Goal: Use online tool/utility: Utilize a website feature to perform a specific function

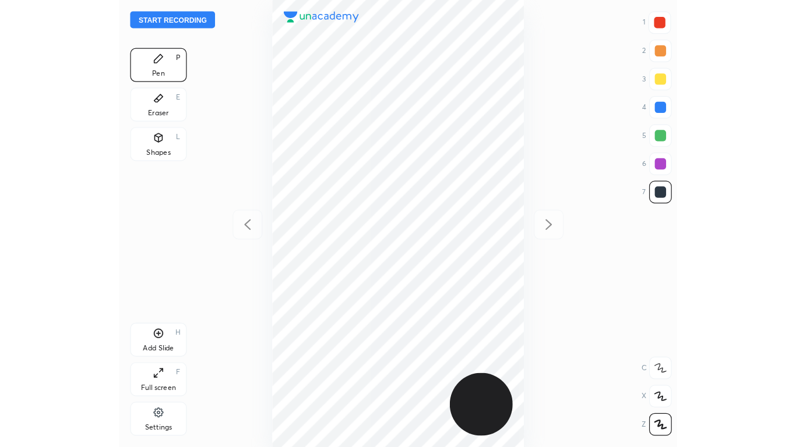
scroll to position [369, 274]
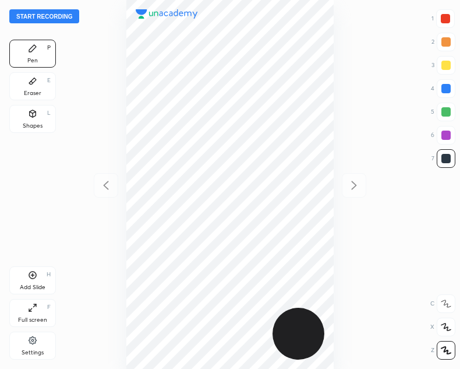
click at [36, 13] on button "Start recording" at bounding box center [44, 16] width 70 height 14
click at [27, 306] on div "Full screen F" at bounding box center [32, 313] width 47 height 28
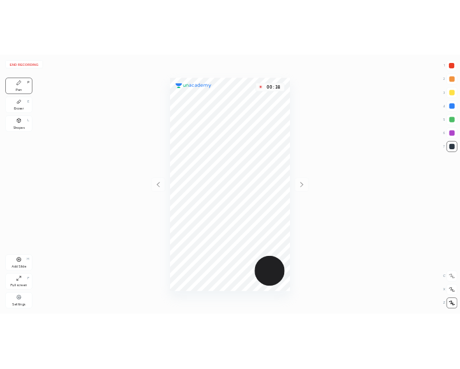
scroll to position [447, 609]
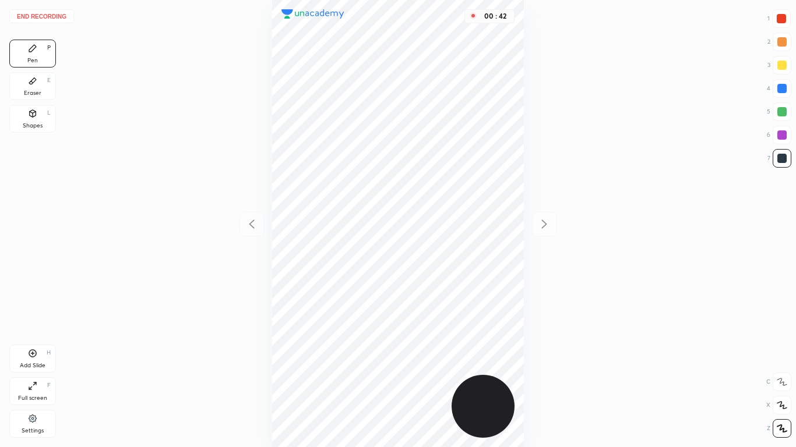
click at [460, 18] on div at bounding box center [781, 18] width 9 height 9
click at [460, 159] on div at bounding box center [781, 158] width 9 height 9
click at [47, 351] on div "H" at bounding box center [49, 353] width 4 height 6
click at [460, 19] on div at bounding box center [781, 18] width 9 height 9
click at [47, 91] on div "Eraser E" at bounding box center [32, 86] width 47 height 28
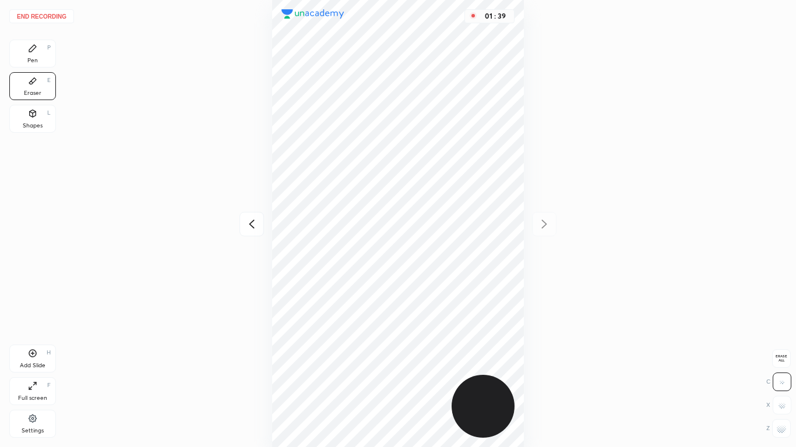
click at [42, 54] on div "Pen P" at bounding box center [32, 54] width 47 height 28
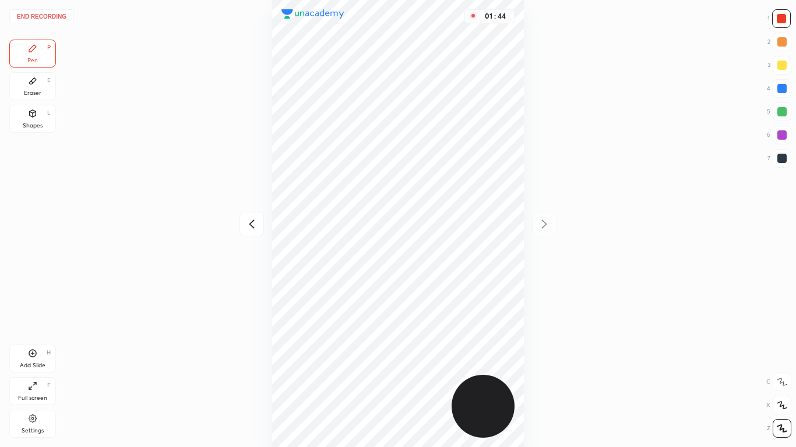
click at [44, 118] on div "Shapes L" at bounding box center [32, 119] width 47 height 28
click at [45, 49] on div "Pen P" at bounding box center [32, 54] width 47 height 28
click at [248, 226] on icon at bounding box center [252, 224] width 14 height 14
click at [460, 158] on div at bounding box center [782, 158] width 19 height 19
click at [460, 221] on icon at bounding box center [544, 224] width 14 height 14
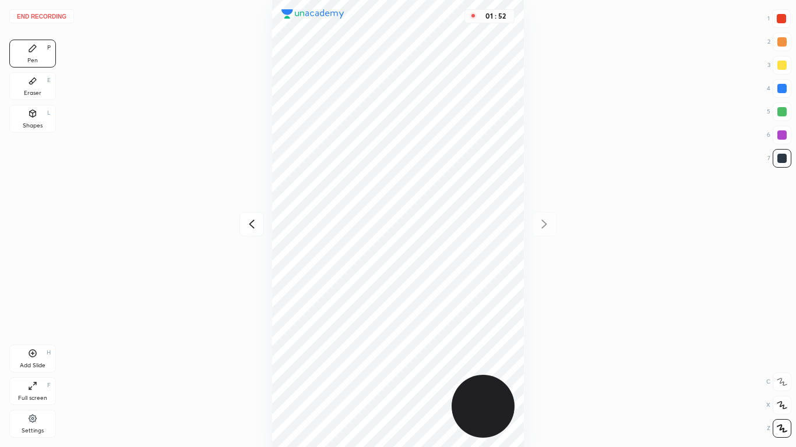
click at [259, 223] on div at bounding box center [251, 224] width 24 height 24
click at [54, 363] on div "Add Slide H" at bounding box center [32, 359] width 47 height 28
click at [248, 229] on icon at bounding box center [252, 224] width 14 height 14
click at [460, 225] on icon at bounding box center [544, 224] width 14 height 14
click at [252, 218] on icon at bounding box center [252, 224] width 14 height 14
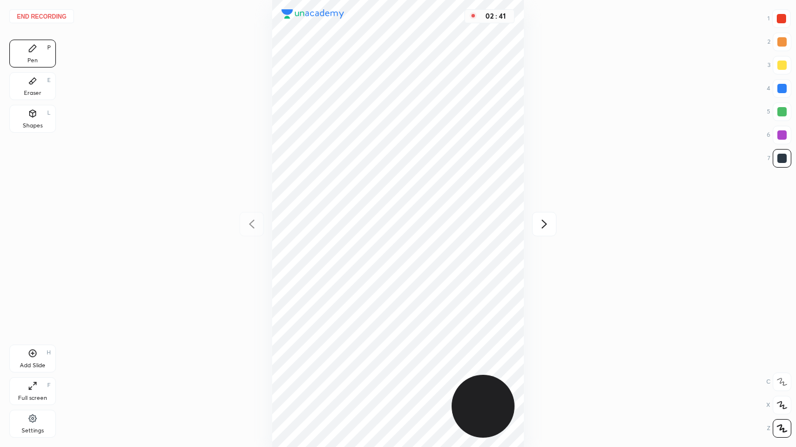
click at [460, 221] on icon at bounding box center [544, 224] width 14 height 14
click at [249, 222] on icon at bounding box center [252, 224] width 14 height 14
click at [460, 224] on icon at bounding box center [544, 224] width 5 height 9
click at [258, 223] on icon at bounding box center [252, 224] width 14 height 14
click at [460, 223] on icon at bounding box center [544, 224] width 5 height 9
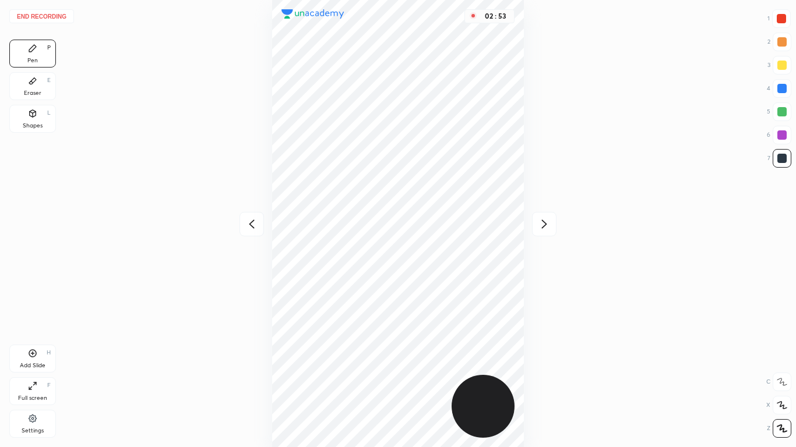
click at [259, 223] on div at bounding box center [251, 224] width 24 height 24
click at [460, 225] on icon at bounding box center [544, 224] width 5 height 9
click at [248, 222] on icon at bounding box center [252, 224] width 14 height 14
click at [460, 224] on icon at bounding box center [544, 224] width 14 height 14
click at [40, 368] on div "Full screen F" at bounding box center [32, 392] width 47 height 28
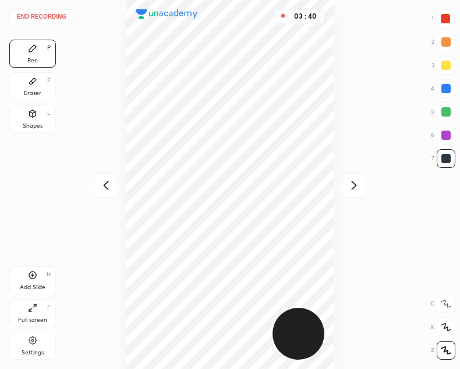
scroll to position [57892, 57987]
click at [104, 179] on icon at bounding box center [106, 185] width 14 height 14
click at [351, 182] on icon at bounding box center [354, 185] width 14 height 14
click at [24, 117] on div "Shapes L" at bounding box center [32, 119] width 47 height 28
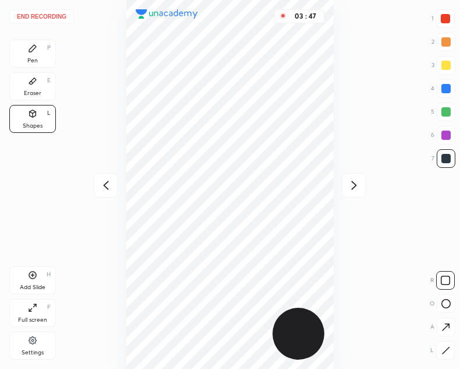
click at [33, 58] on div "Pen" at bounding box center [32, 61] width 10 height 6
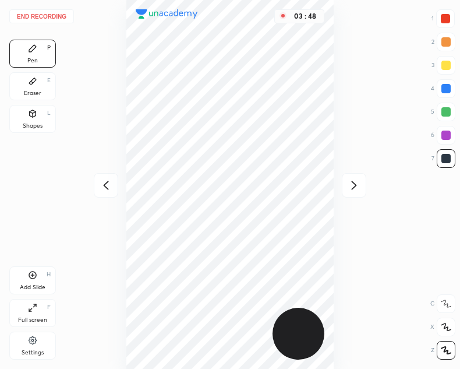
click at [105, 179] on icon at bounding box center [106, 185] width 14 height 14
click at [38, 273] on div "Add Slide H" at bounding box center [32, 280] width 47 height 28
click at [102, 184] on icon at bounding box center [106, 185] width 14 height 14
click at [357, 184] on icon at bounding box center [354, 185] width 14 height 14
click at [363, 182] on div at bounding box center [354, 185] width 24 height 24
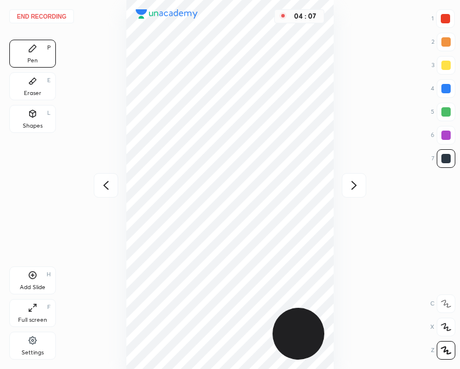
click at [107, 182] on icon at bounding box center [106, 185] width 14 height 14
click at [347, 179] on div at bounding box center [354, 185] width 24 height 24
click at [107, 181] on icon at bounding box center [106, 185] width 14 height 14
click at [350, 185] on icon at bounding box center [354, 185] width 14 height 14
click at [110, 177] on div at bounding box center [106, 185] width 24 height 24
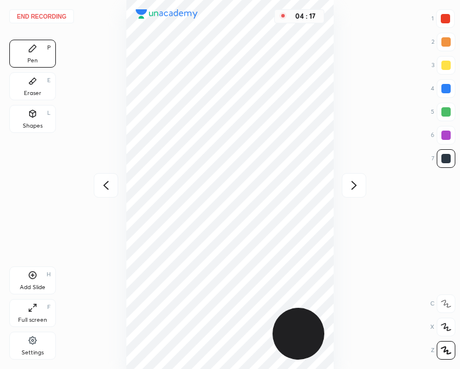
click at [354, 185] on icon at bounding box center [354, 185] width 14 height 14
click at [107, 185] on icon at bounding box center [106, 185] width 14 height 14
click at [355, 181] on icon at bounding box center [354, 185] width 14 height 14
click at [114, 185] on div at bounding box center [106, 185] width 24 height 24
click at [108, 180] on icon at bounding box center [106, 185] width 14 height 14
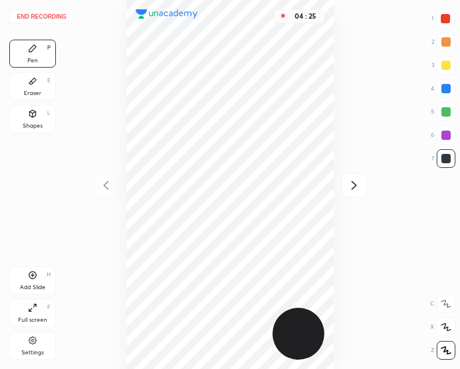
click at [351, 189] on icon at bounding box center [354, 185] width 14 height 14
click at [351, 184] on icon at bounding box center [354, 185] width 14 height 14
click at [101, 182] on icon at bounding box center [106, 185] width 14 height 14
click at [22, 275] on div "Add Slide H" at bounding box center [32, 280] width 47 height 28
click at [107, 188] on icon at bounding box center [105, 185] width 5 height 9
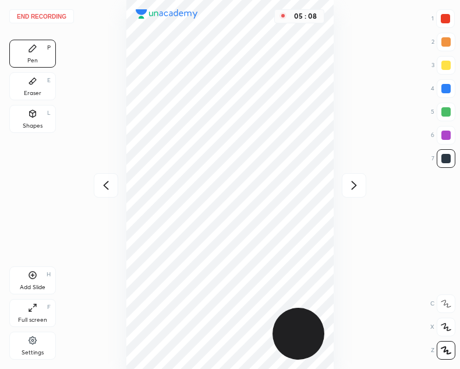
click at [361, 187] on icon at bounding box center [354, 185] width 14 height 14
click at [23, 115] on div "Shapes L" at bounding box center [32, 119] width 47 height 28
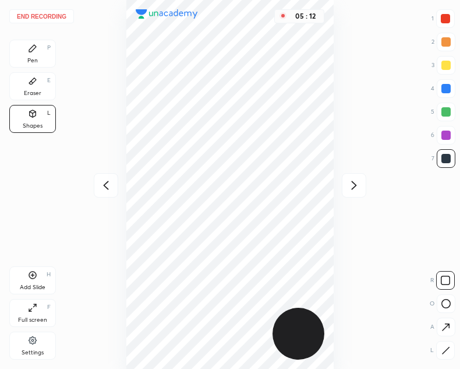
click at [22, 57] on div "Pen P" at bounding box center [32, 54] width 47 height 28
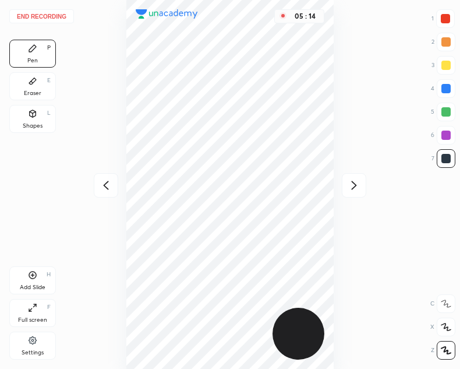
click at [101, 186] on icon at bounding box center [106, 185] width 14 height 14
click at [106, 181] on icon at bounding box center [106, 185] width 14 height 14
click at [353, 179] on icon at bounding box center [354, 185] width 14 height 14
click at [346, 175] on div at bounding box center [354, 185] width 24 height 24
click at [36, 17] on button "End recording" at bounding box center [41, 16] width 65 height 14
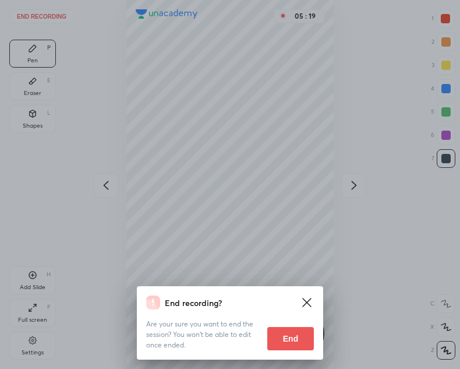
click at [300, 341] on button "End" at bounding box center [290, 338] width 47 height 23
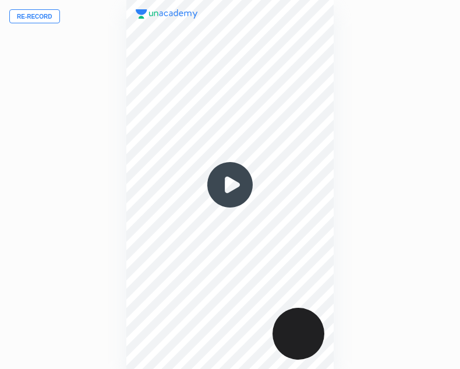
click at [236, 189] on img at bounding box center [230, 185] width 56 height 56
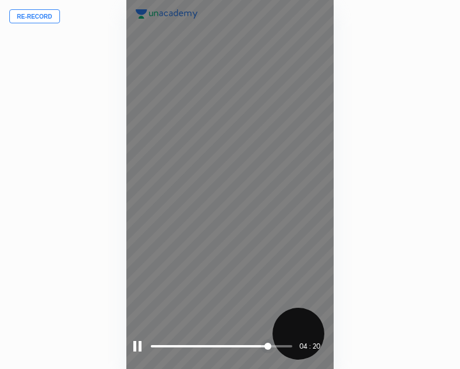
click at [135, 346] on div at bounding box center [137, 346] width 8 height 10
click at [136, 345] on div at bounding box center [138, 346] width 10 height 10
click at [134, 345] on div at bounding box center [137, 346] width 8 height 10
click at [135, 345] on div at bounding box center [138, 346] width 10 height 10
click at [135, 344] on div at bounding box center [137, 346] width 8 height 10
